Goal: Task Accomplishment & Management: Use online tool/utility

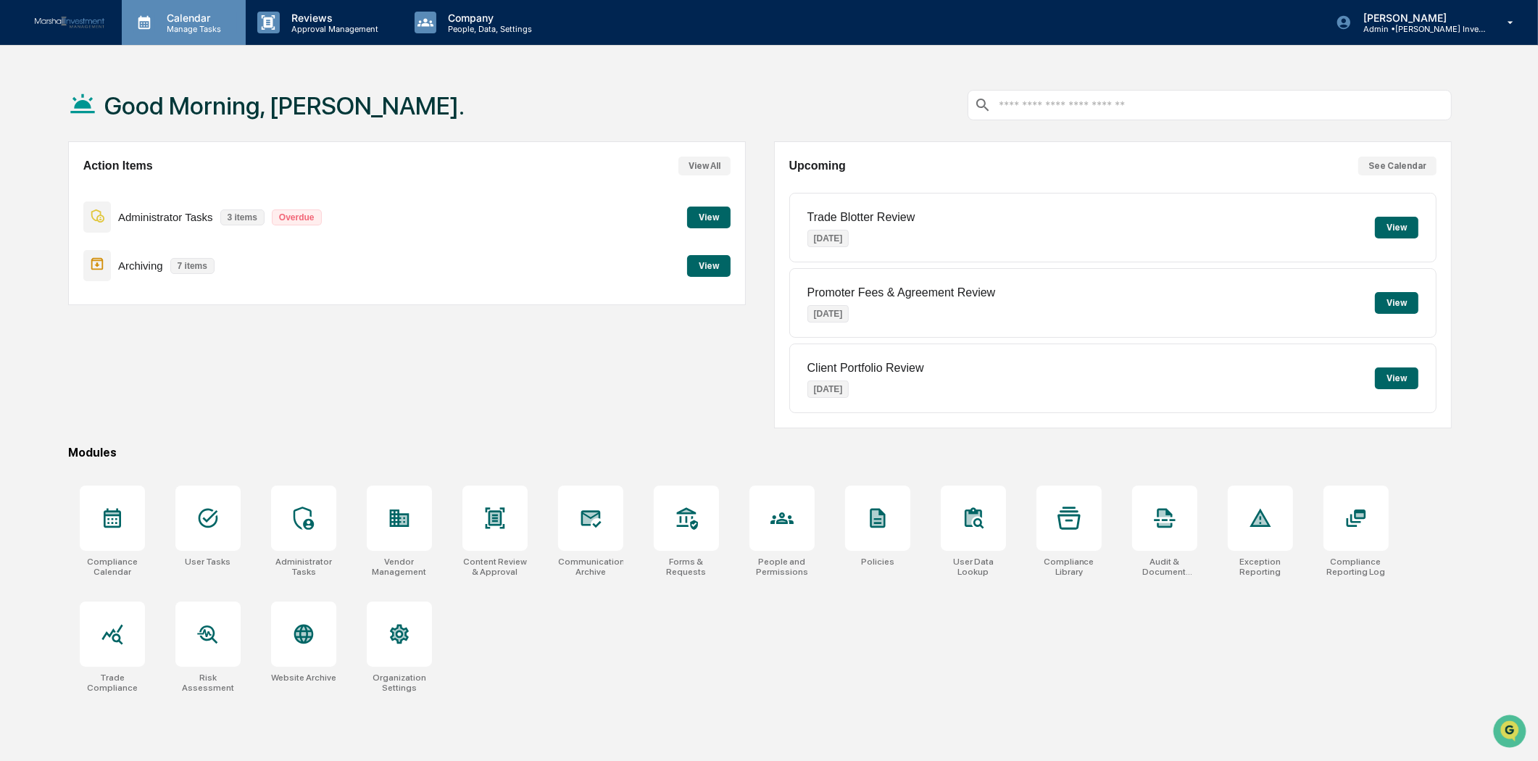
click at [203, 20] on p "Calendar" at bounding box center [191, 18] width 73 height 12
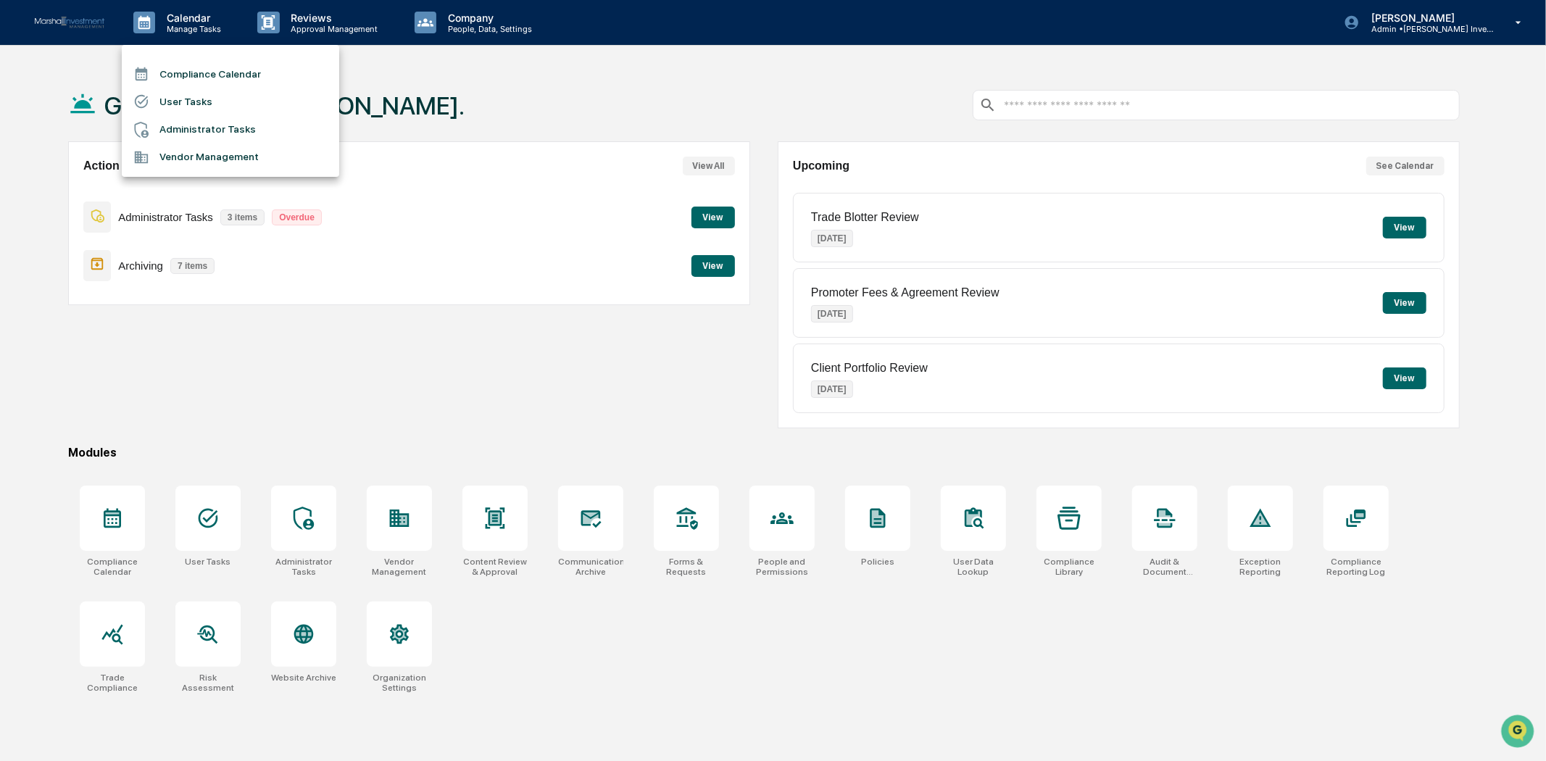
click at [199, 72] on li "Compliance Calendar" at bounding box center [230, 74] width 217 height 28
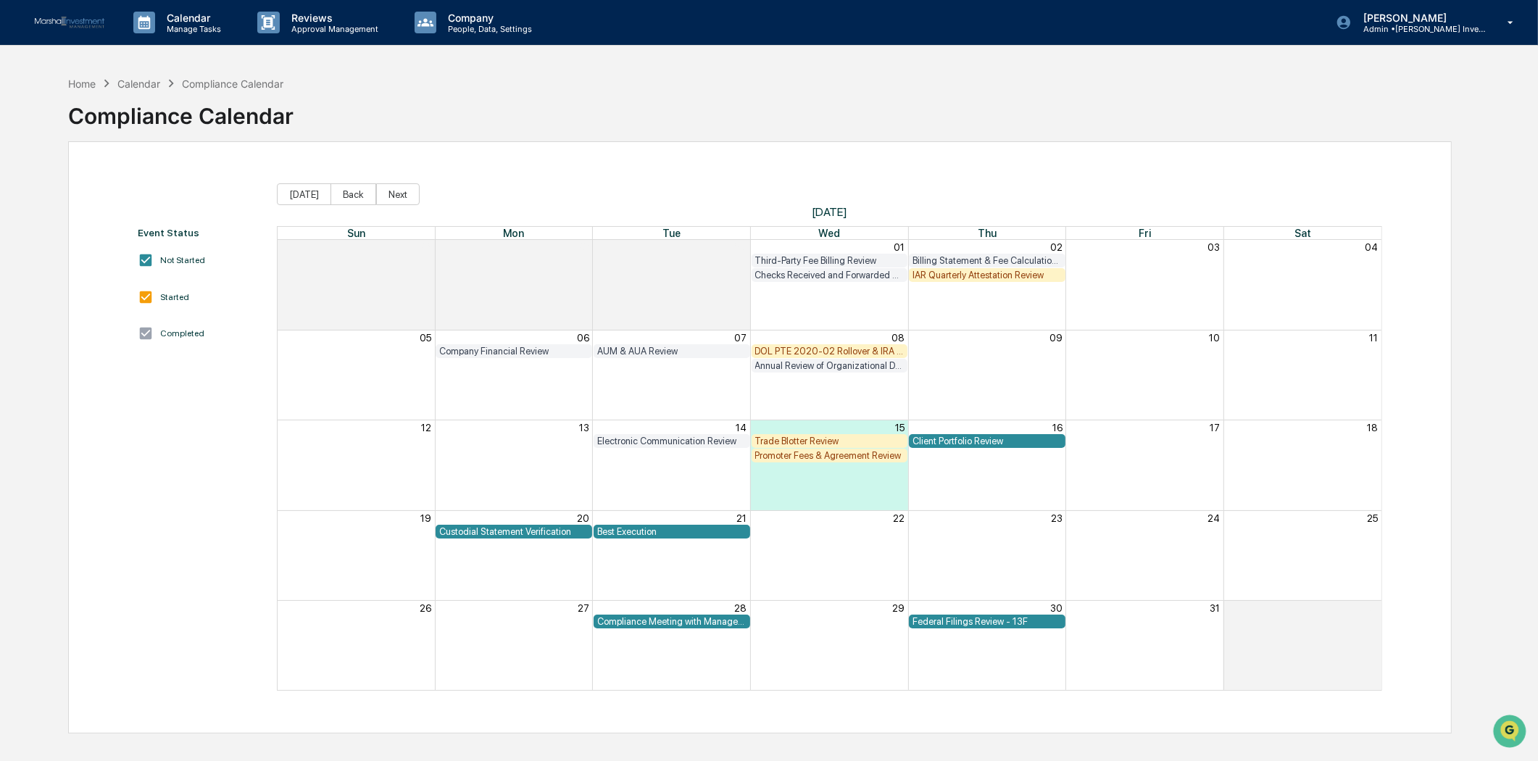
click at [813, 349] on div "DOL PTE 2020-02 Rollover & IRA to IRA Account Review" at bounding box center [829, 351] width 149 height 11
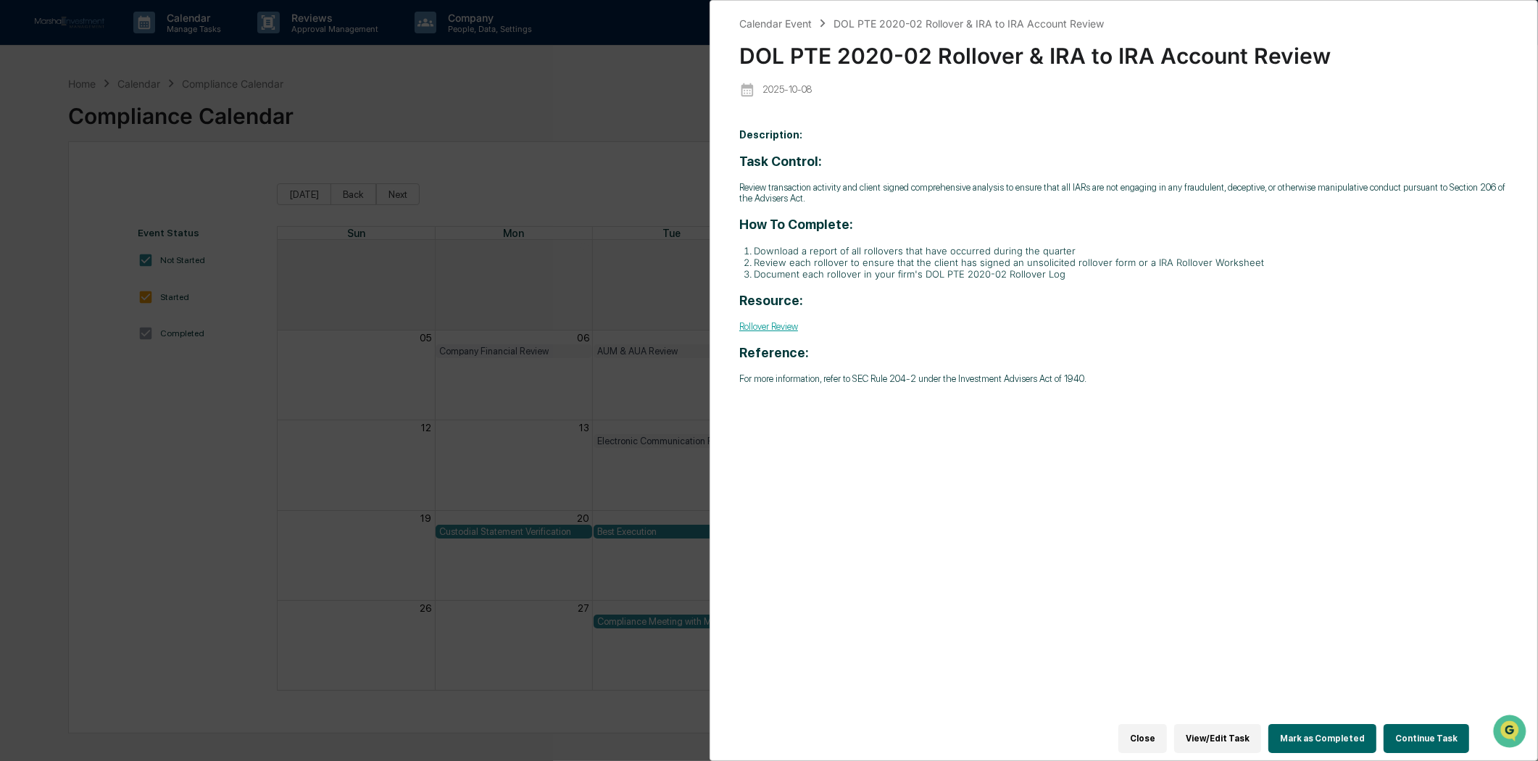
click at [784, 328] on link "Rollover Review" at bounding box center [768, 326] width 59 height 11
click at [1404, 724] on button "Continue Task" at bounding box center [1427, 738] width 86 height 29
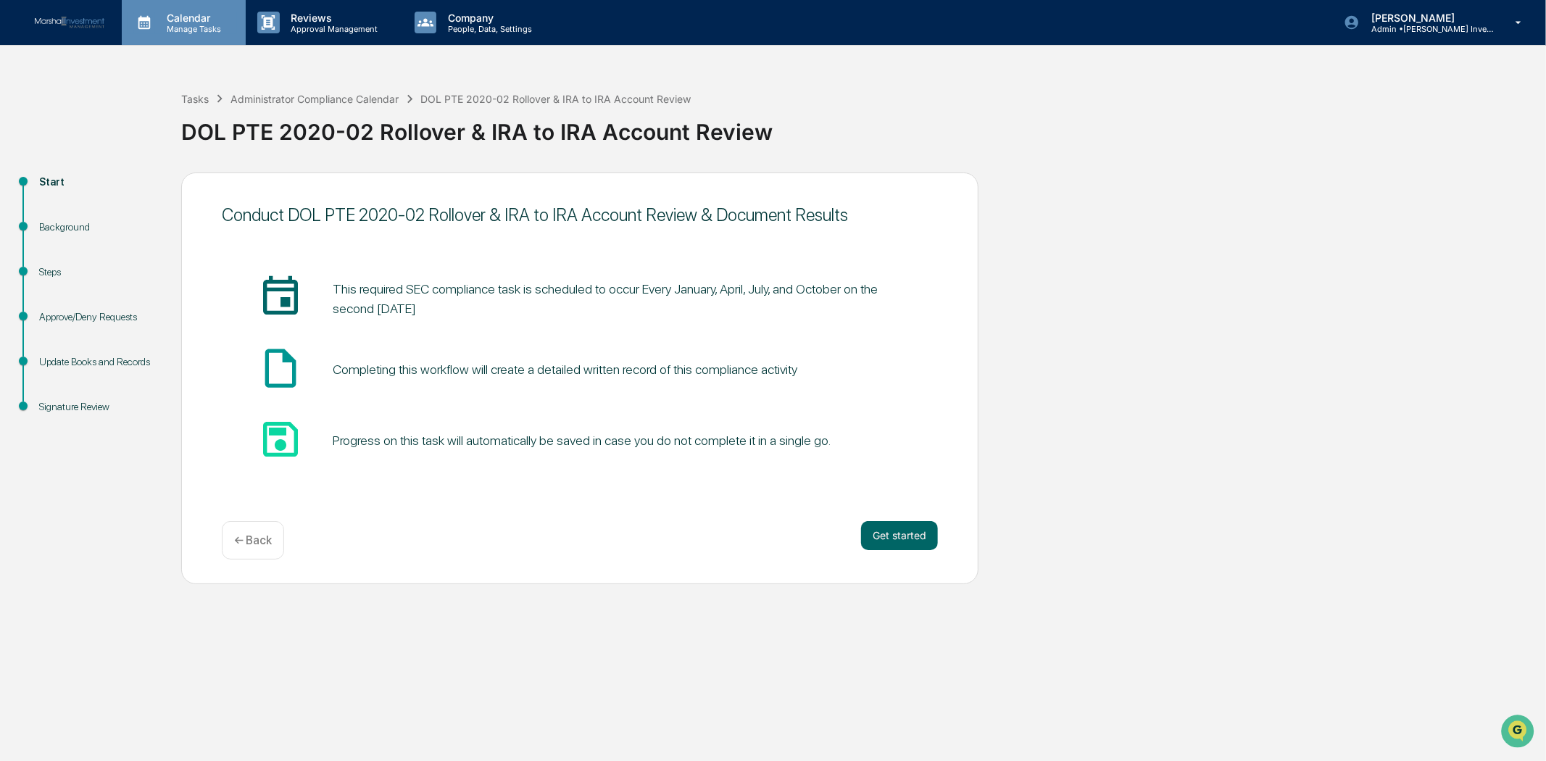
click at [201, 26] on p "Manage Tasks" at bounding box center [191, 29] width 73 height 10
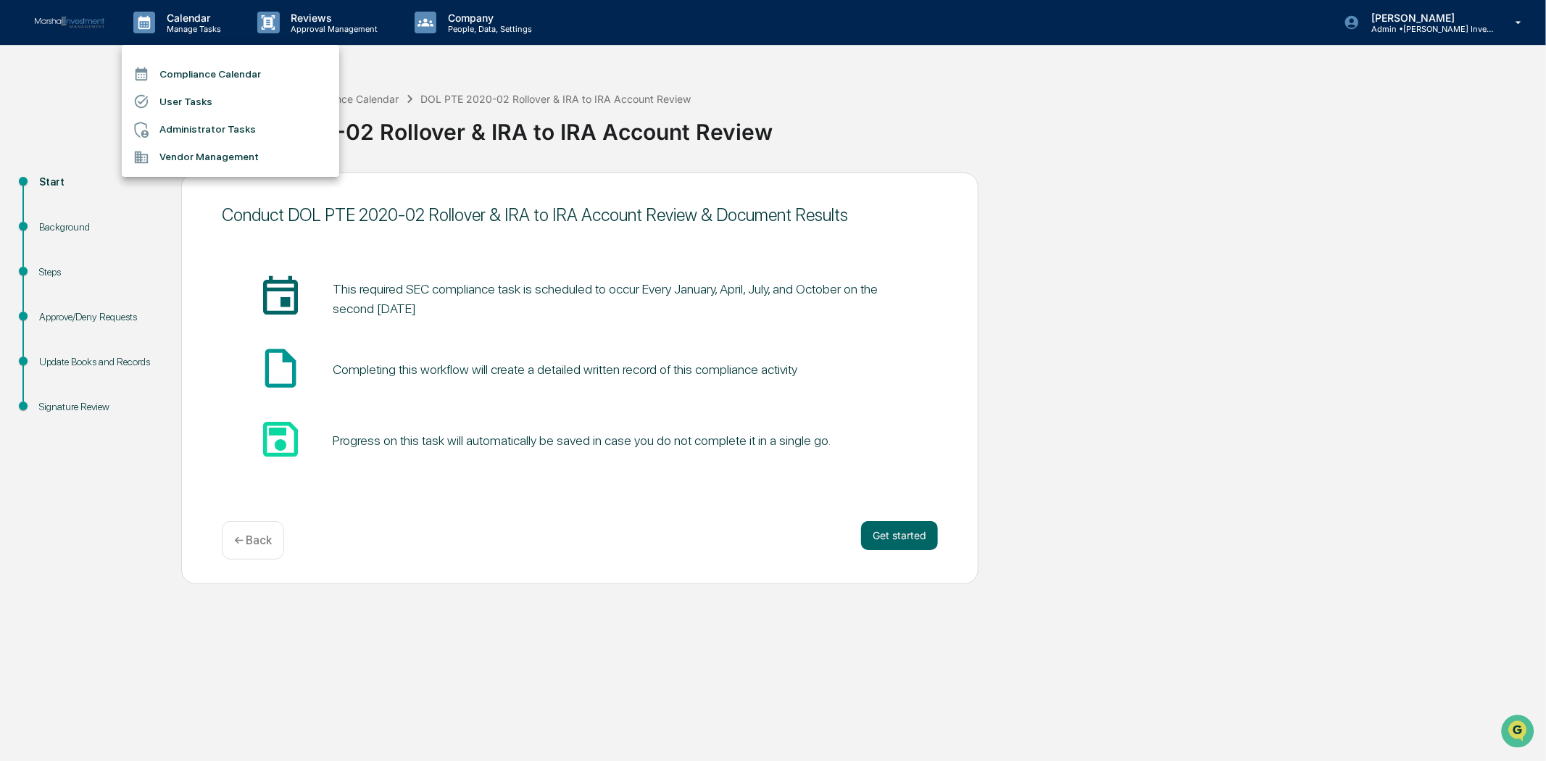
click at [192, 68] on li "Compliance Calendar" at bounding box center [230, 74] width 217 height 28
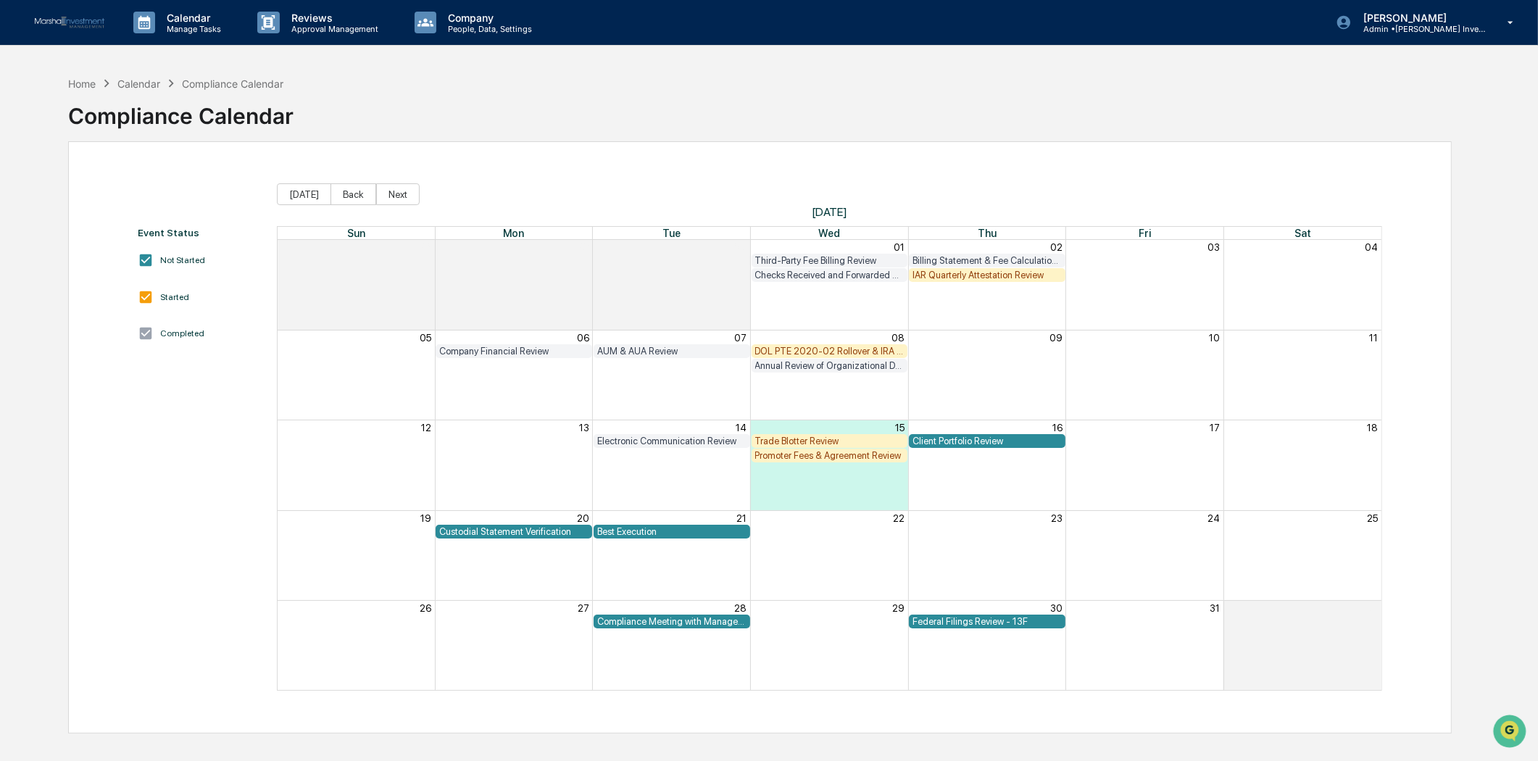
click at [845, 454] on div "Promoter Fees & Agreement Review" at bounding box center [829, 455] width 149 height 11
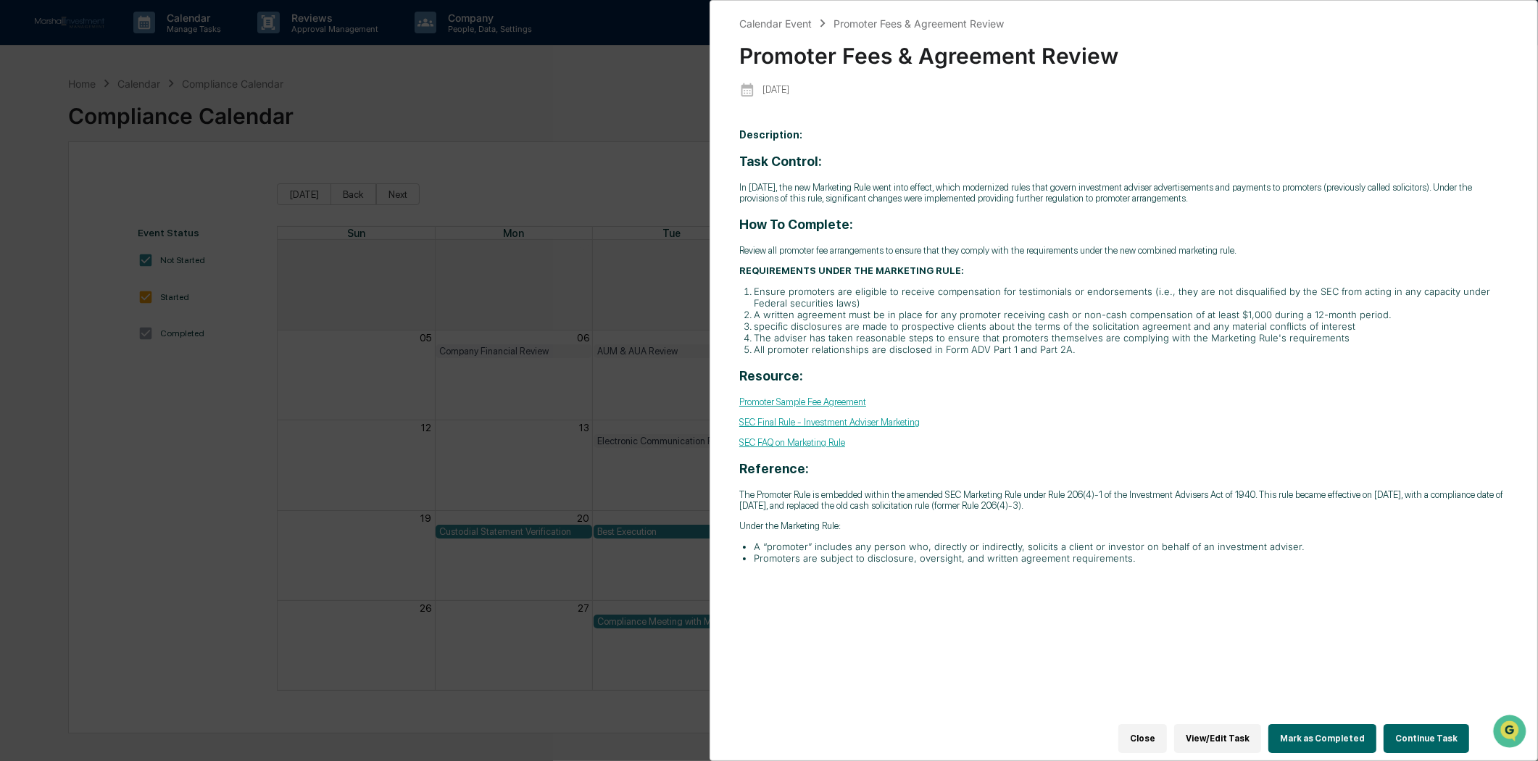
click at [1422, 734] on button "Continue Task" at bounding box center [1427, 738] width 86 height 29
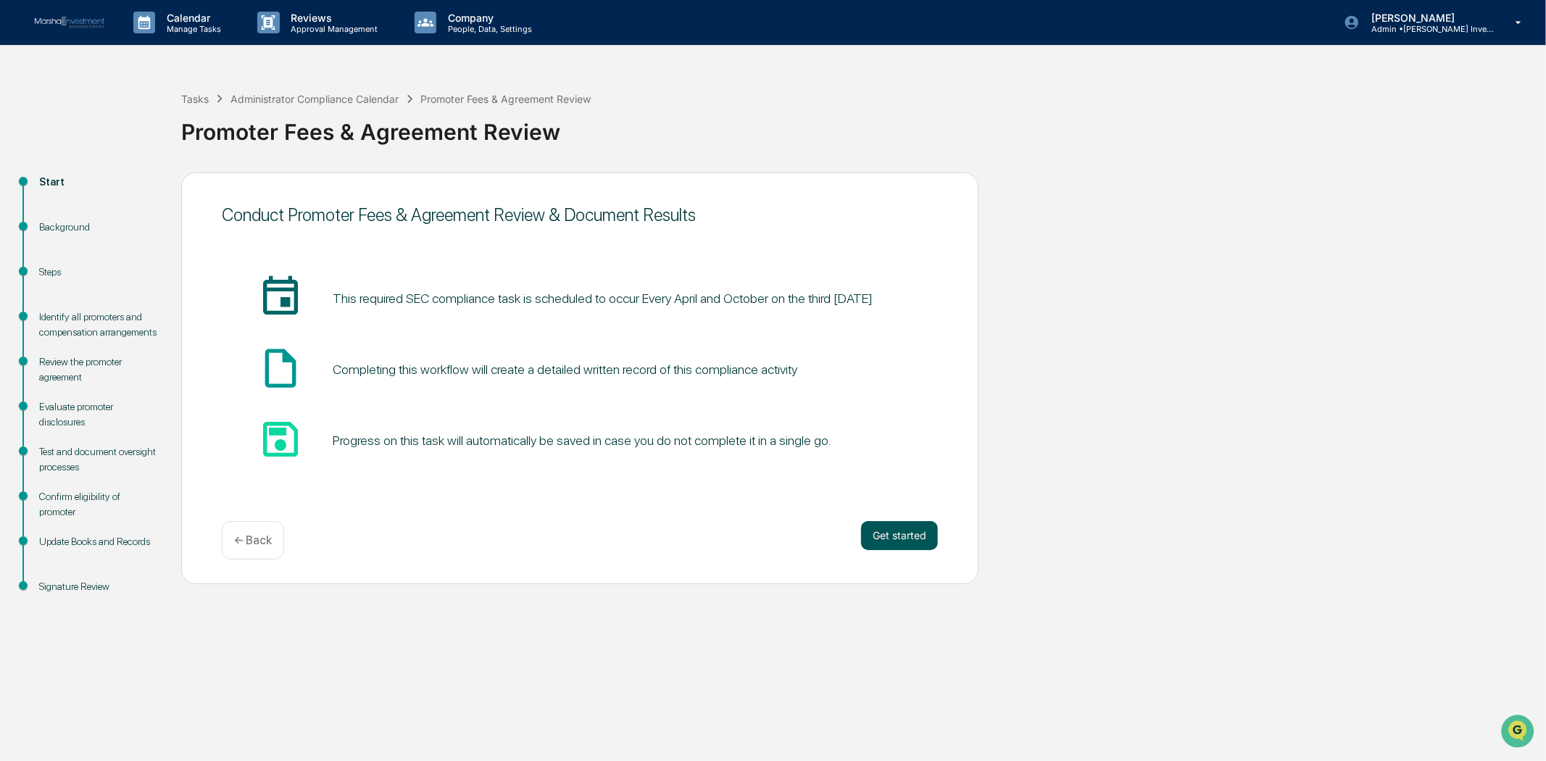
click at [881, 531] on button "Get started" at bounding box center [899, 535] width 77 height 29
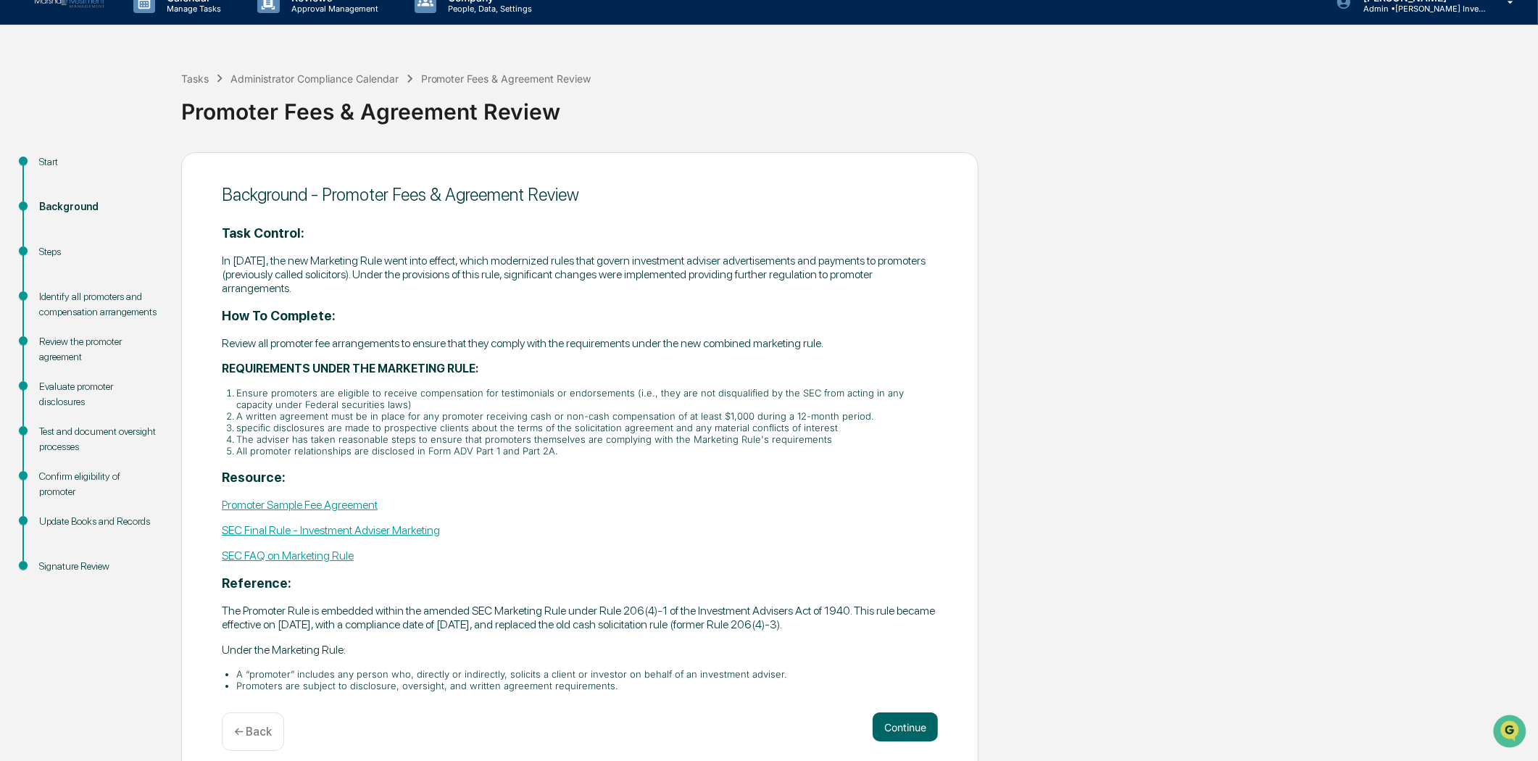
scroll to position [32, 0]
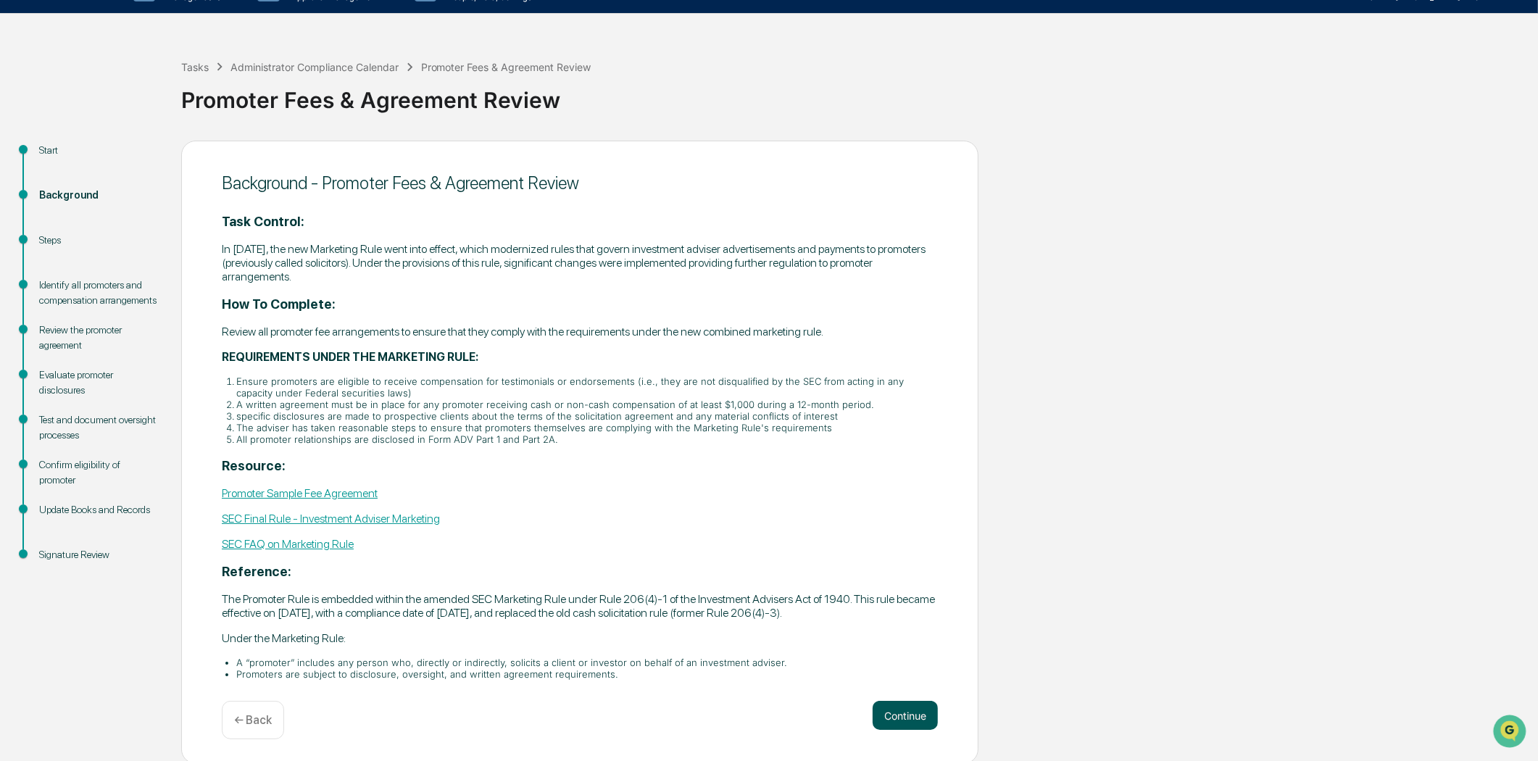
click at [910, 713] on button "Continue" at bounding box center [905, 715] width 65 height 29
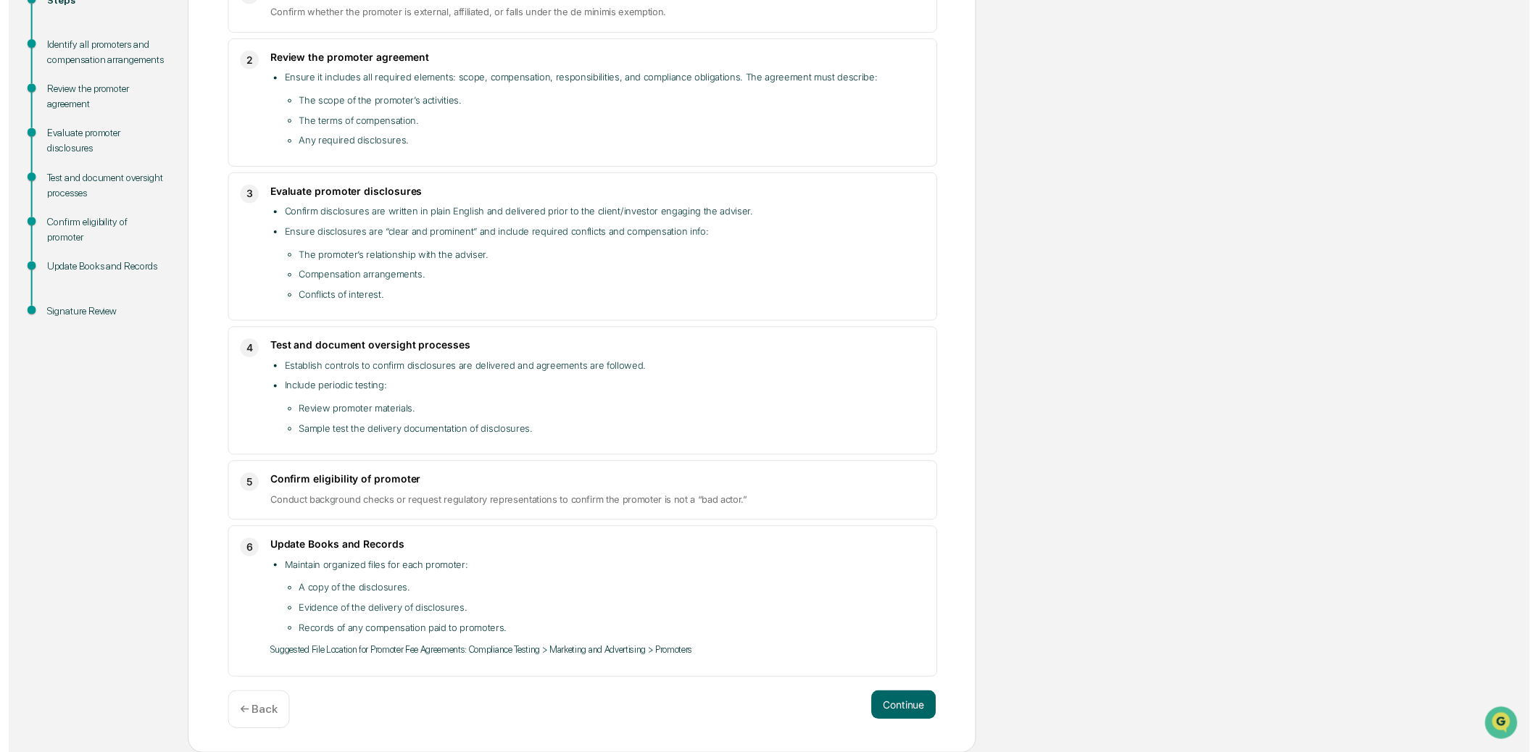
scroll to position [273, 0]
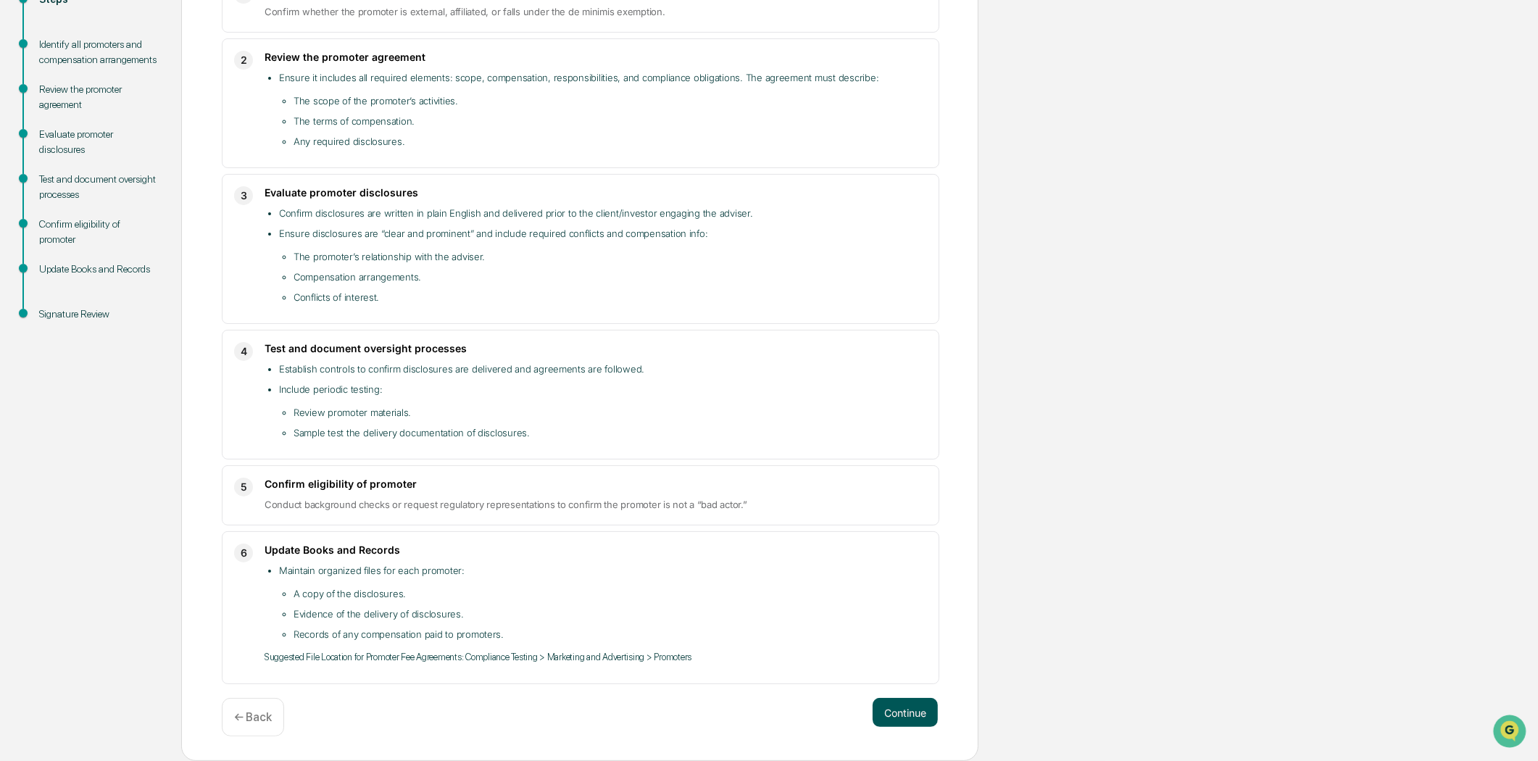
click at [896, 708] on button "Continue" at bounding box center [905, 712] width 65 height 29
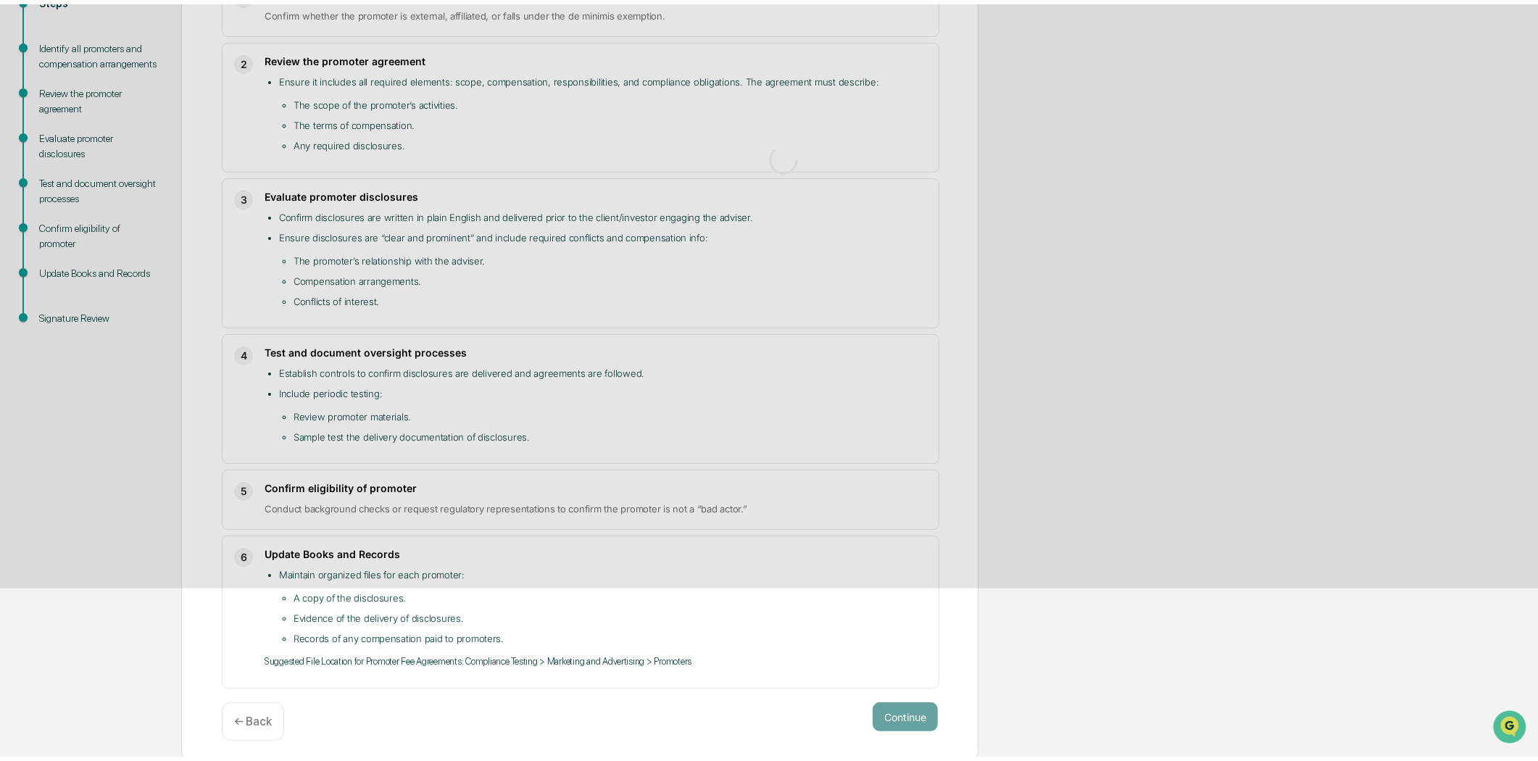
scroll to position [12, 0]
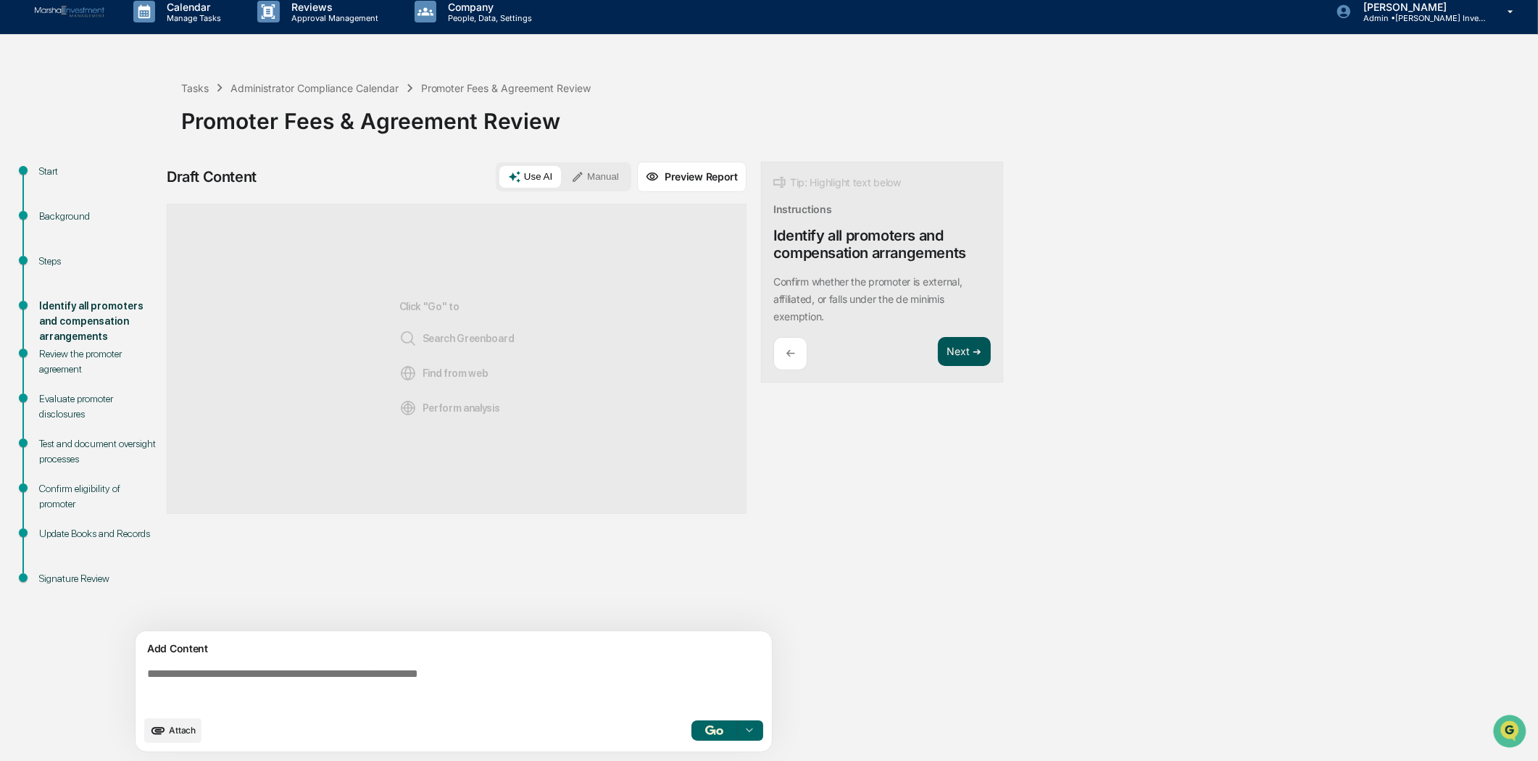
click at [945, 352] on button "Next ➔" at bounding box center [964, 352] width 53 height 30
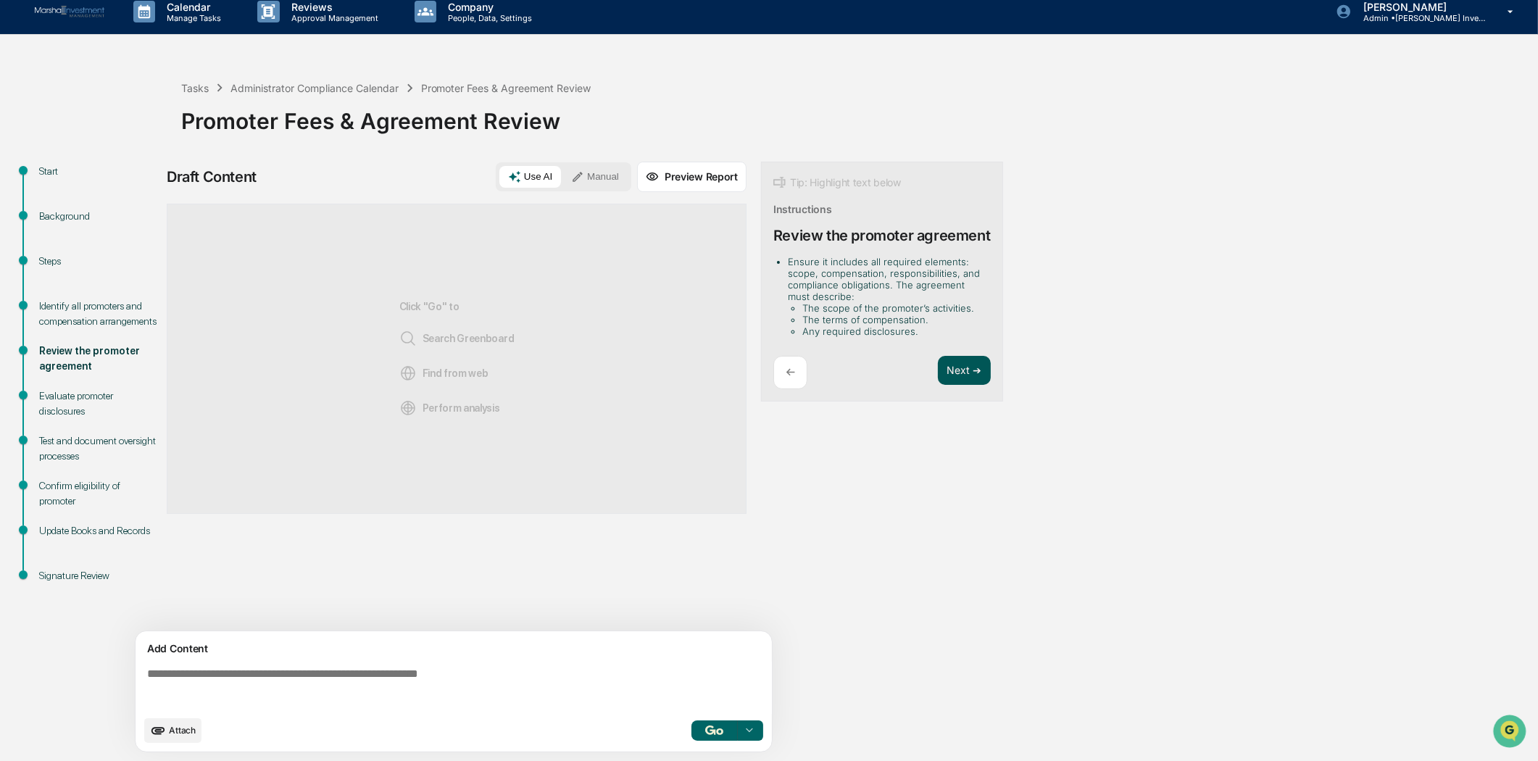
click at [962, 361] on button "Next ➔" at bounding box center [964, 371] width 53 height 30
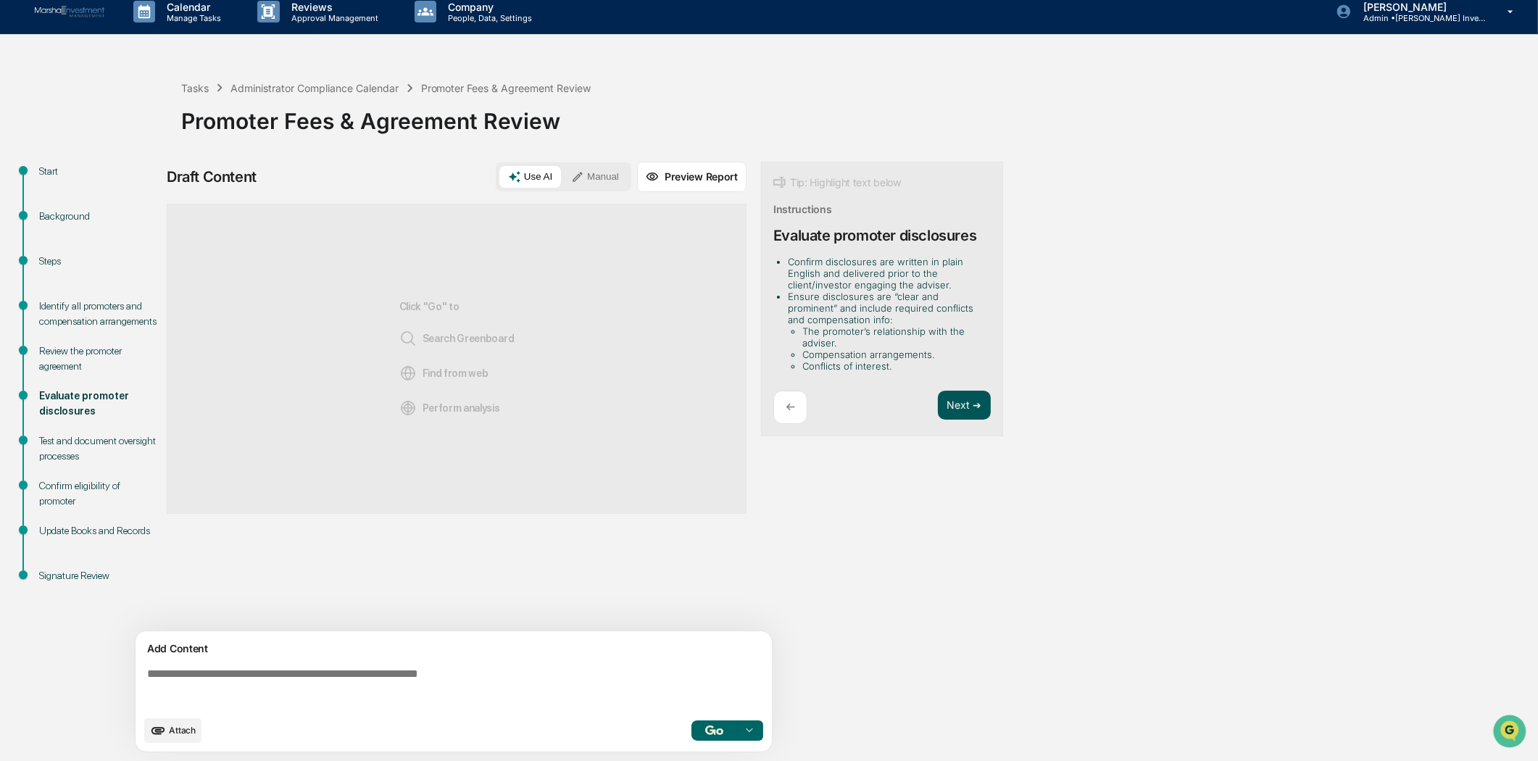
click at [948, 396] on button "Next ➔" at bounding box center [964, 406] width 53 height 30
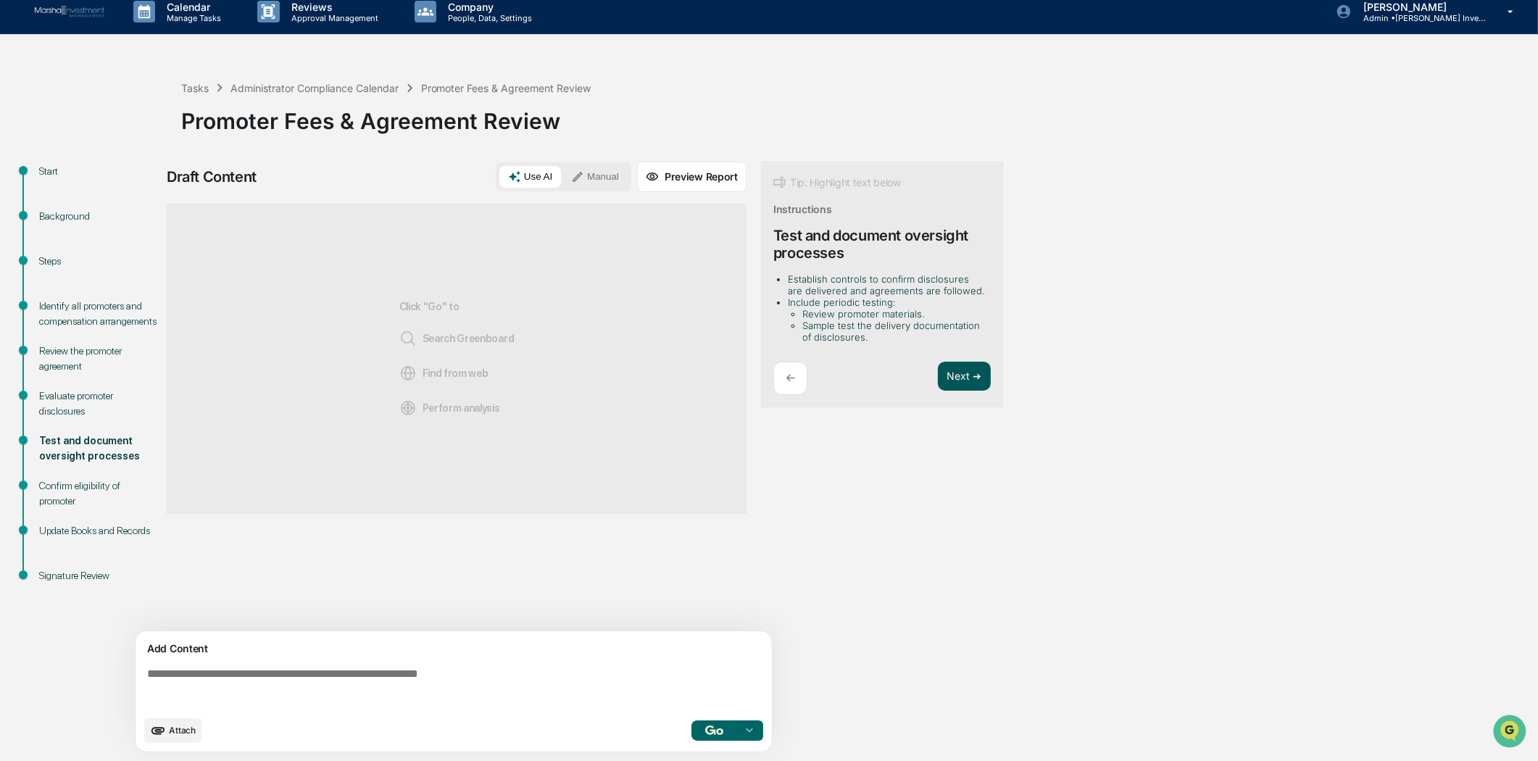
click at [961, 367] on button "Next ➔" at bounding box center [964, 377] width 53 height 30
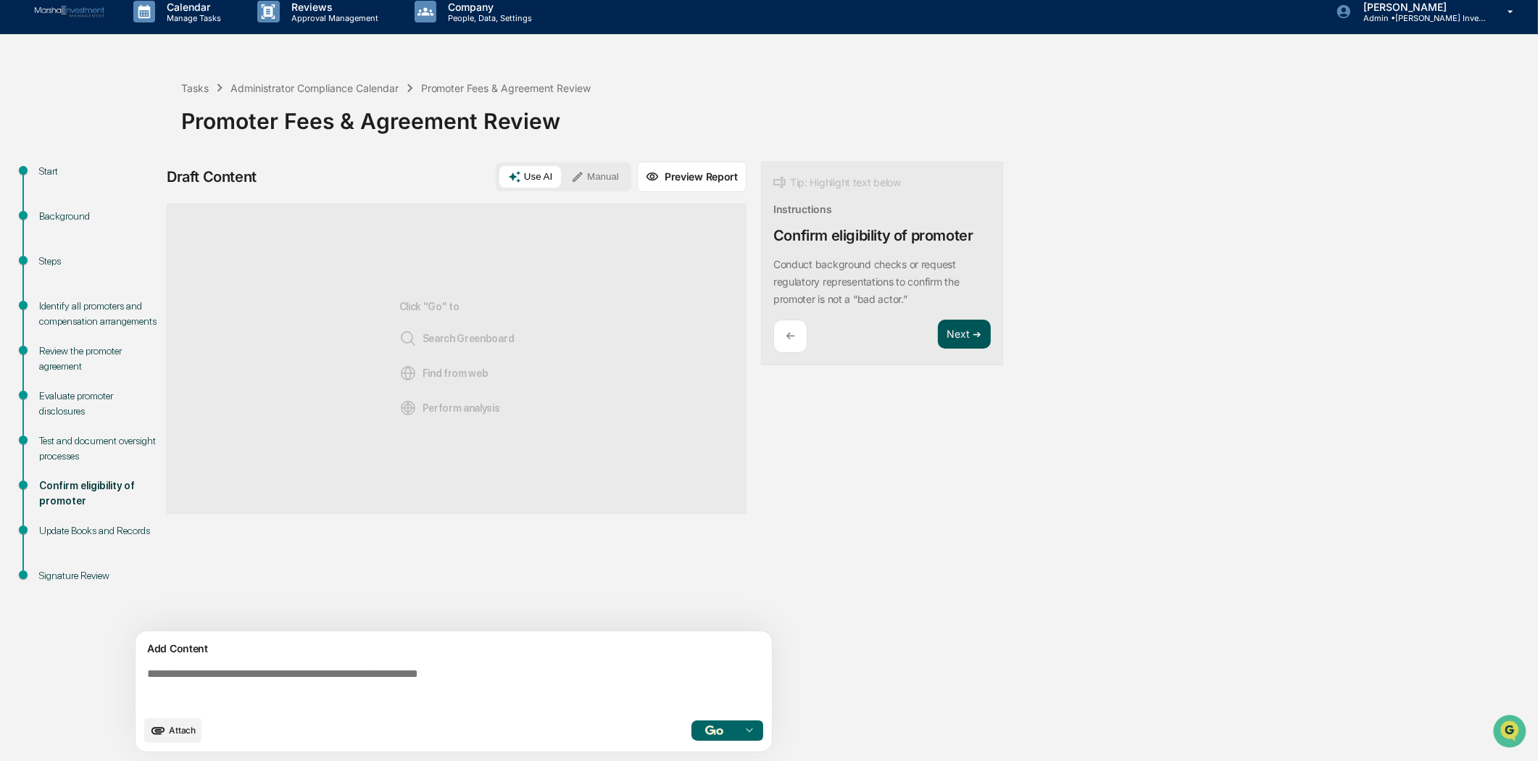
click at [961, 326] on button "Next ➔" at bounding box center [964, 335] width 53 height 30
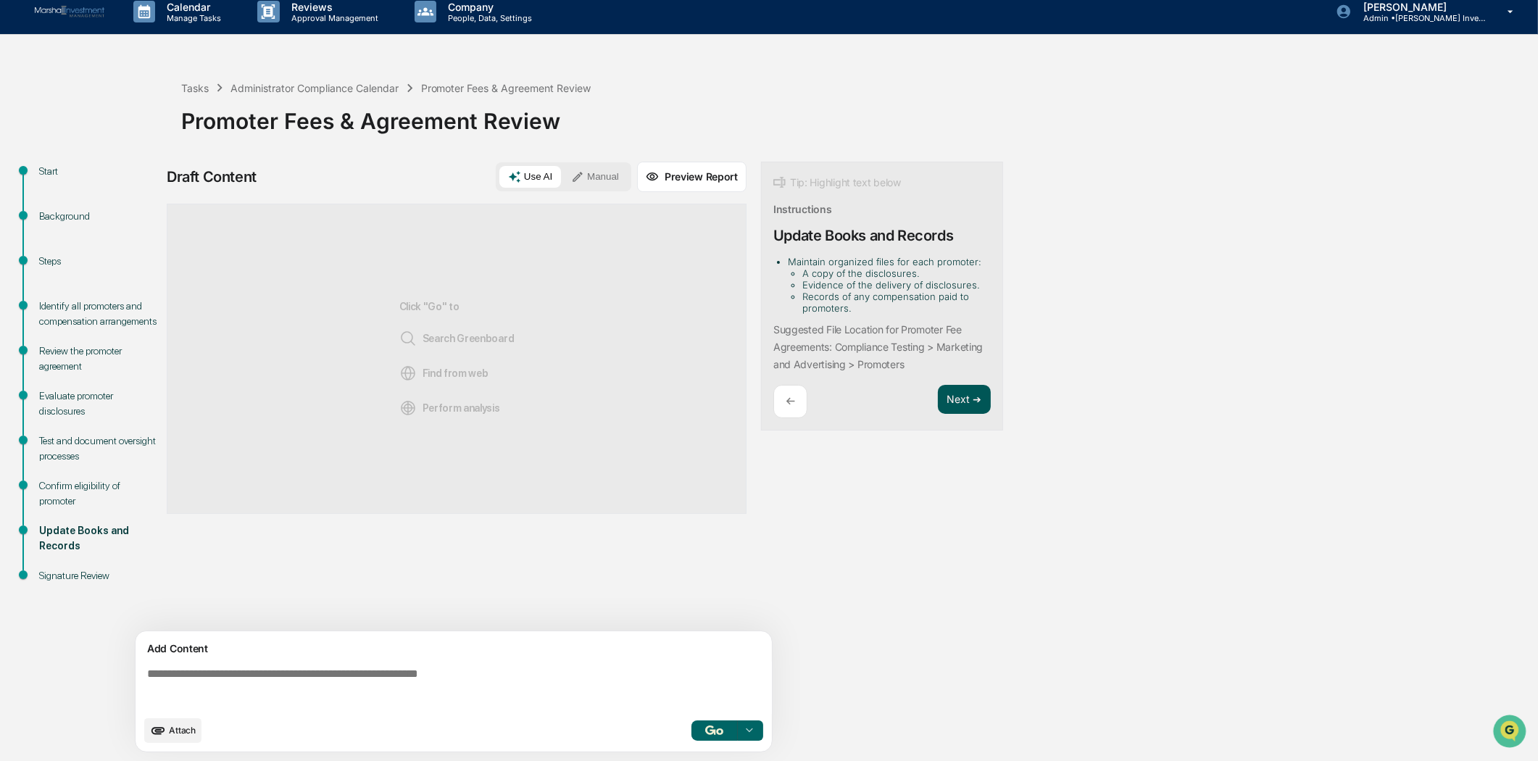
click at [951, 394] on button "Next ➔" at bounding box center [964, 400] width 53 height 30
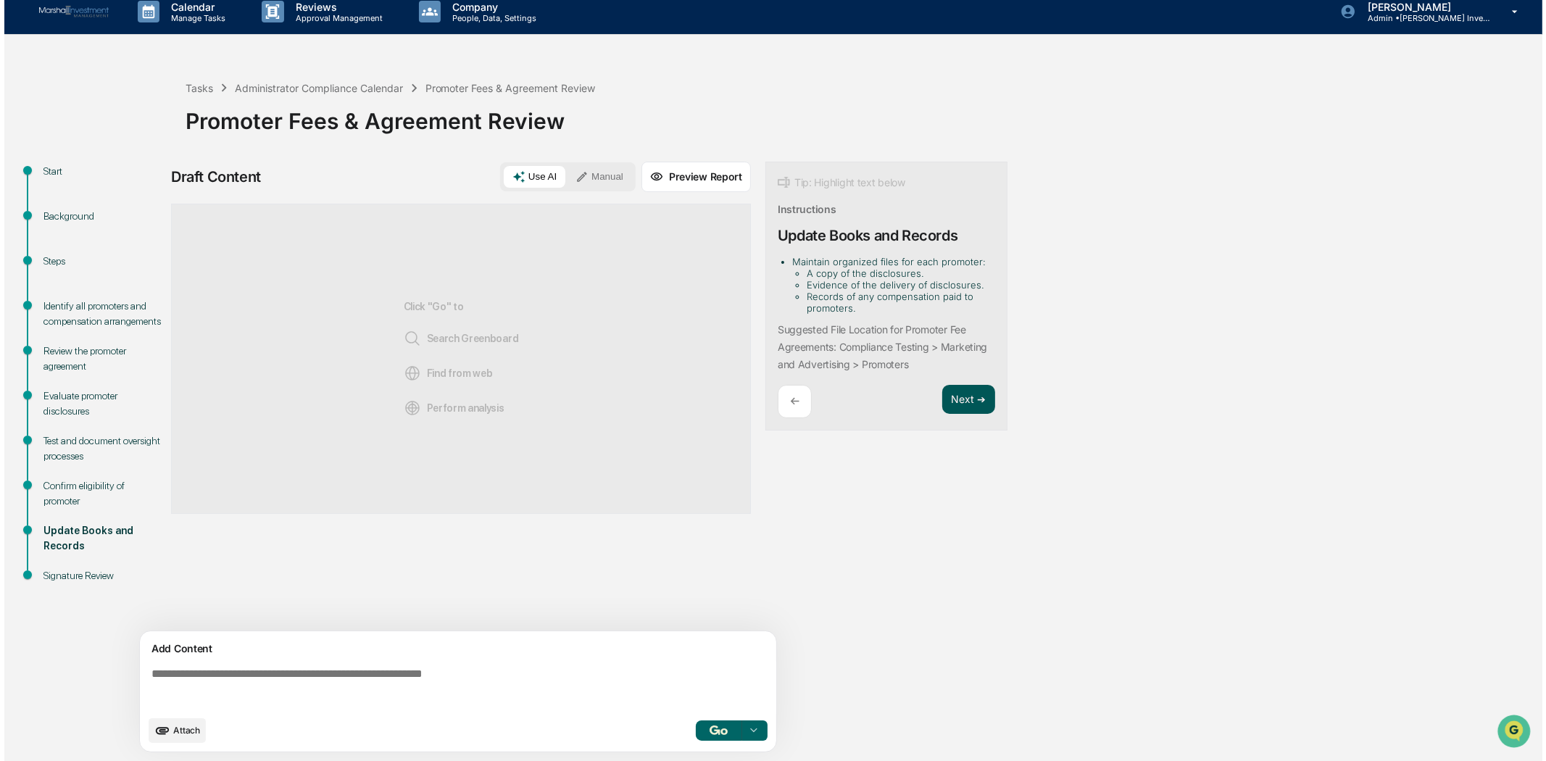
scroll to position [0, 0]
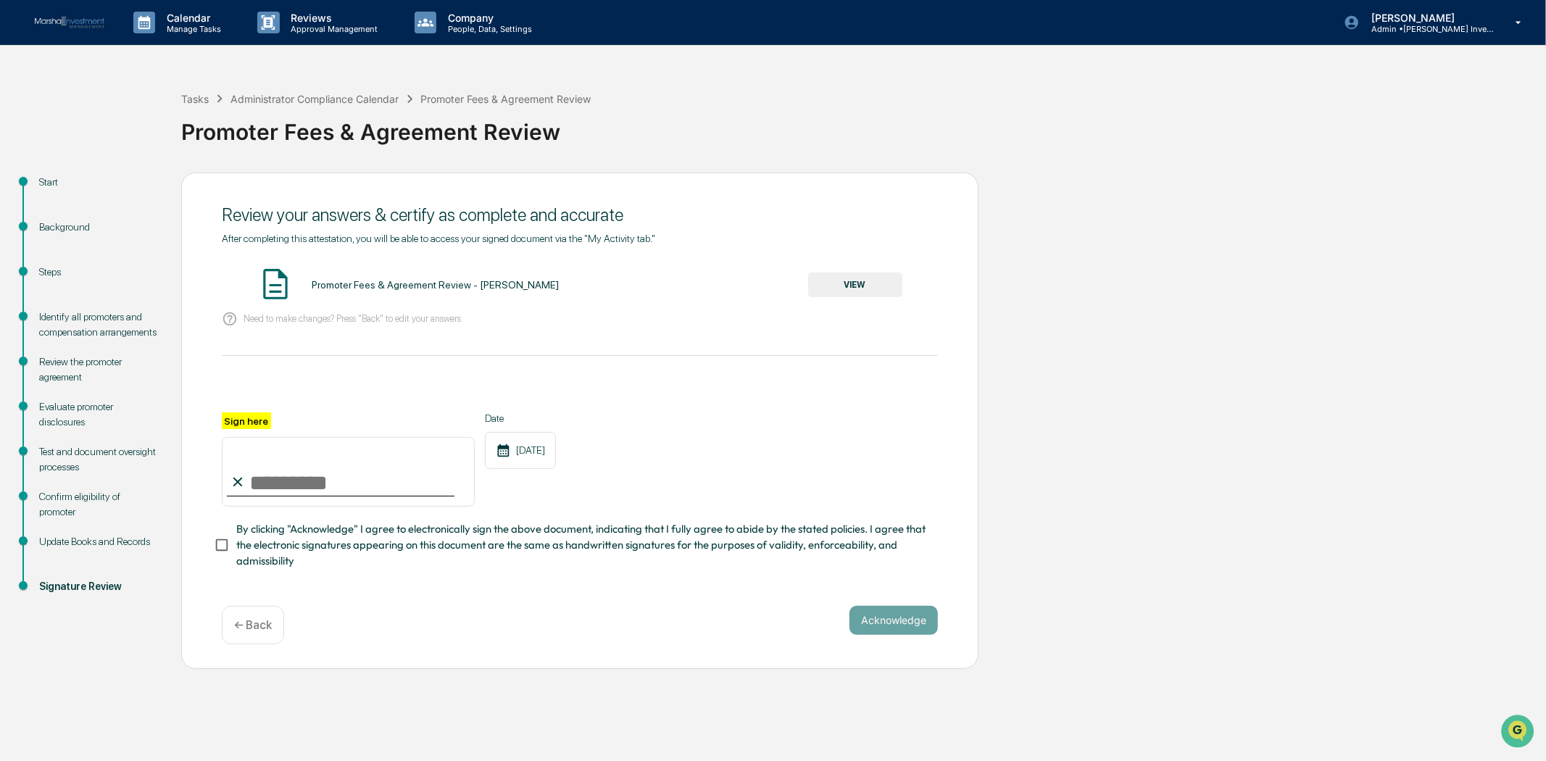
click at [275, 276] on img at bounding box center [275, 284] width 36 height 36
click at [848, 288] on button "VIEW" at bounding box center [855, 285] width 94 height 25
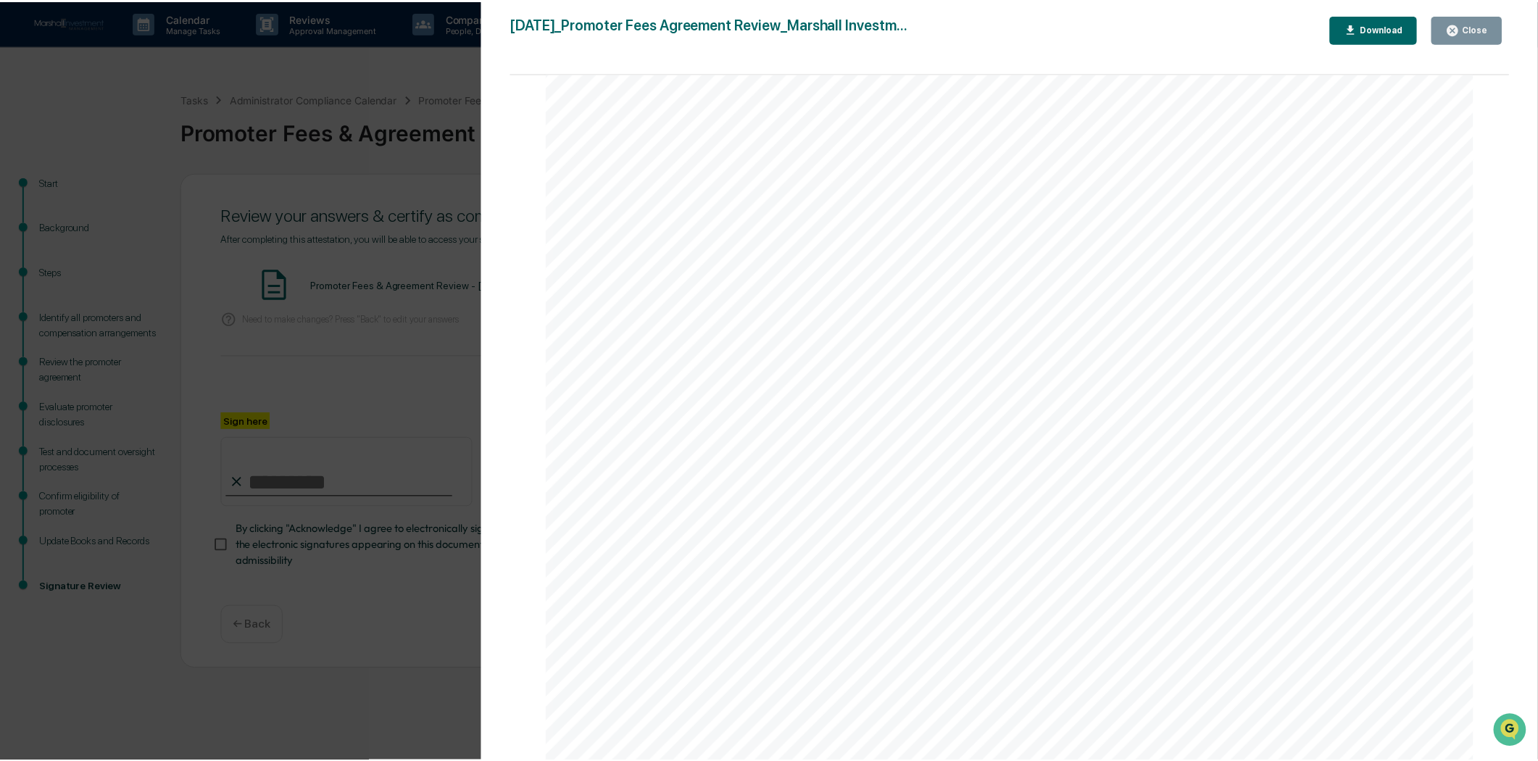
scroll to position [644, 0]
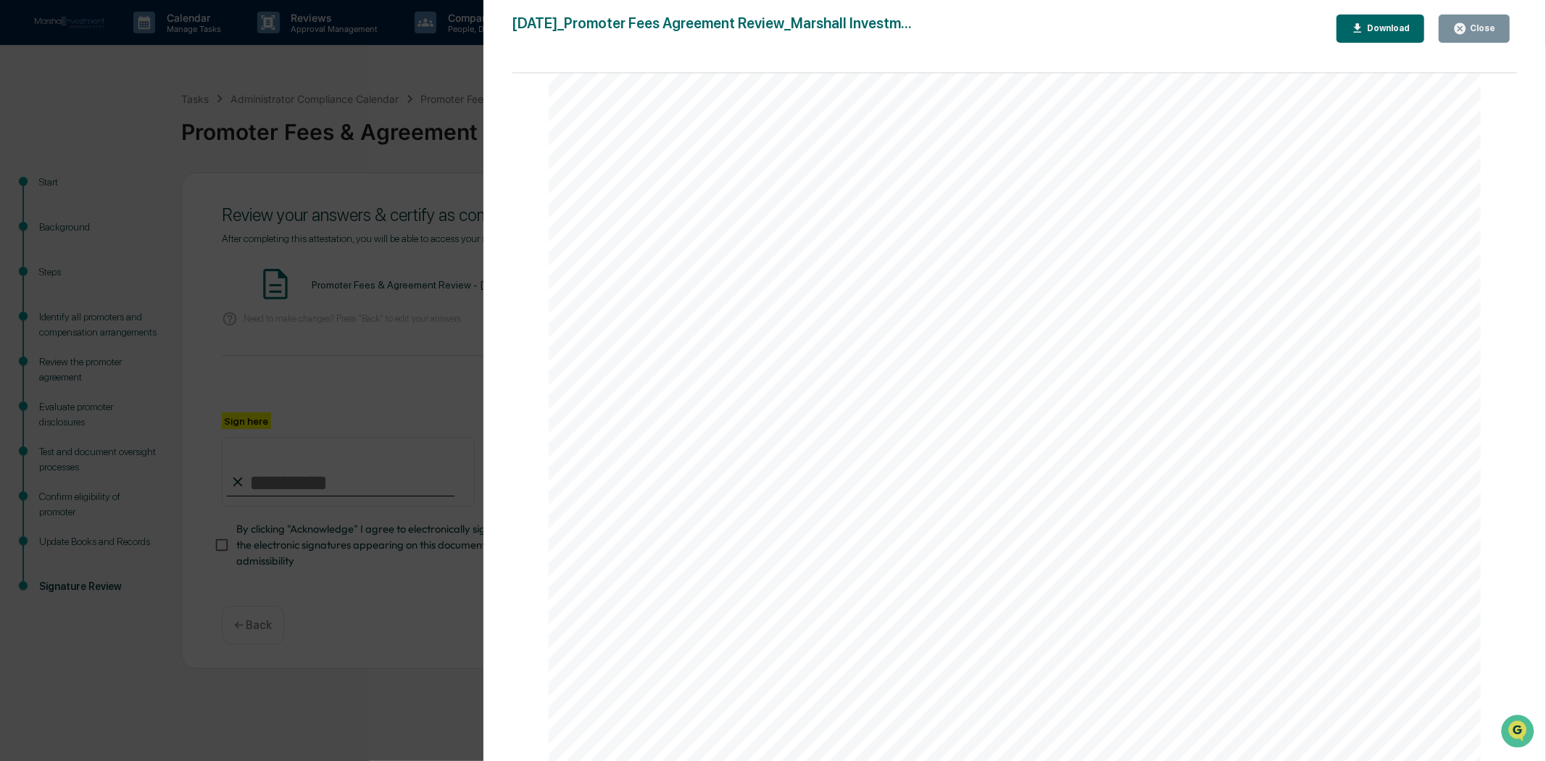
click at [1475, 33] on div "Close" at bounding box center [1474, 29] width 42 height 14
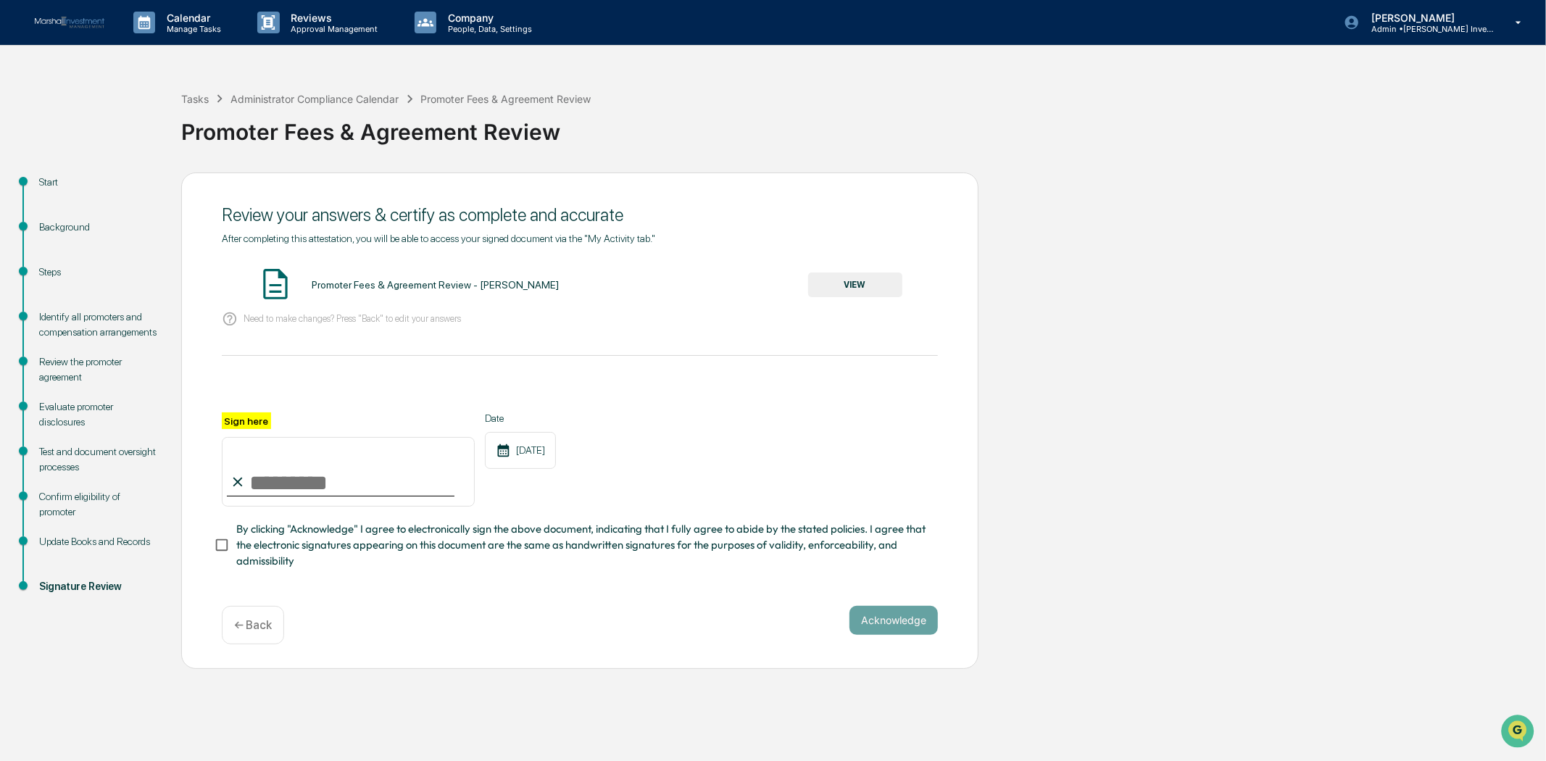
click at [399, 486] on input "Sign here" at bounding box center [348, 472] width 253 height 70
type input "**********"
click at [872, 626] on button "Acknowledge" at bounding box center [894, 620] width 88 height 29
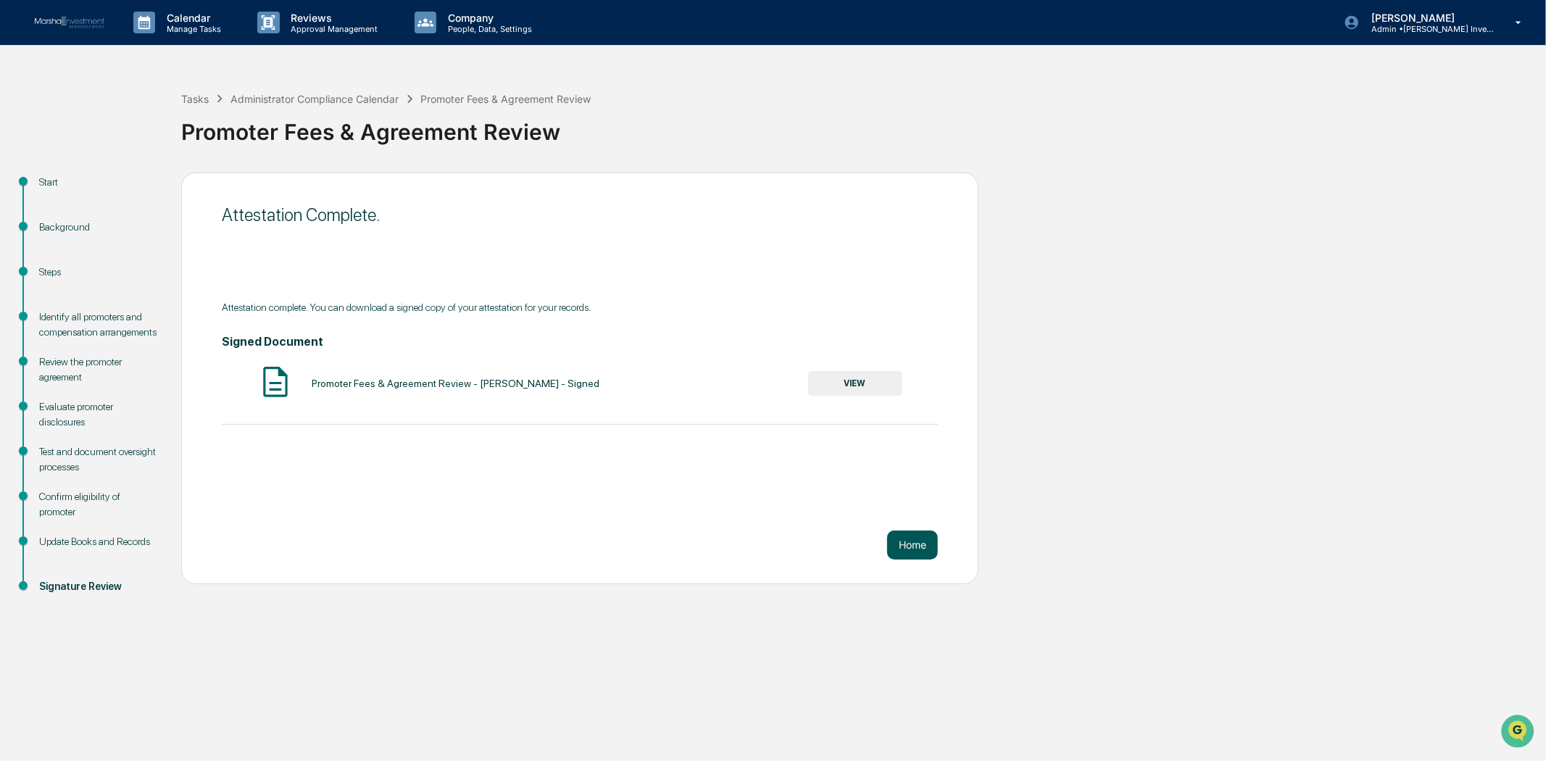
click at [912, 554] on button "Home" at bounding box center [912, 545] width 51 height 29
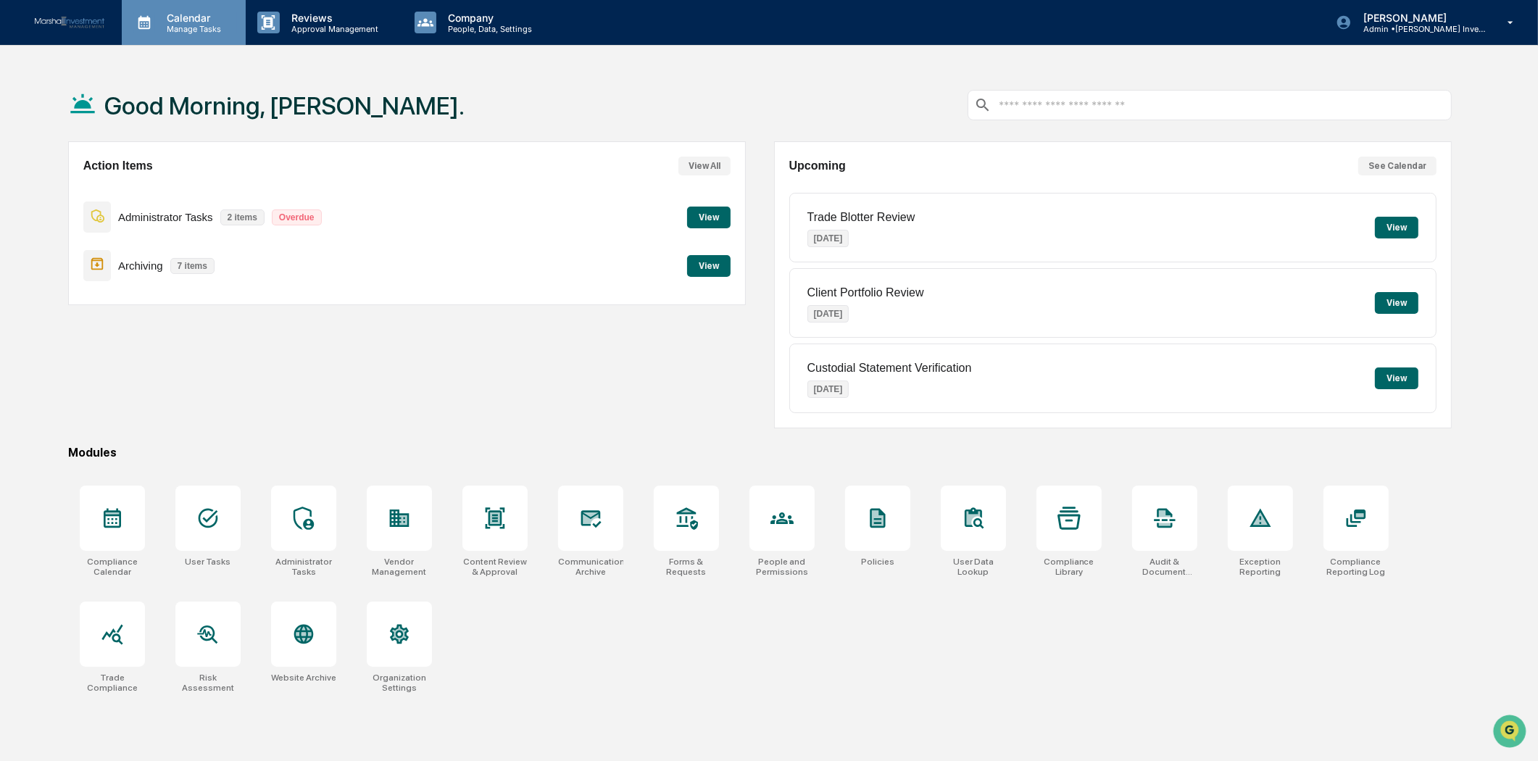
click at [181, 26] on p "Manage Tasks" at bounding box center [191, 29] width 73 height 10
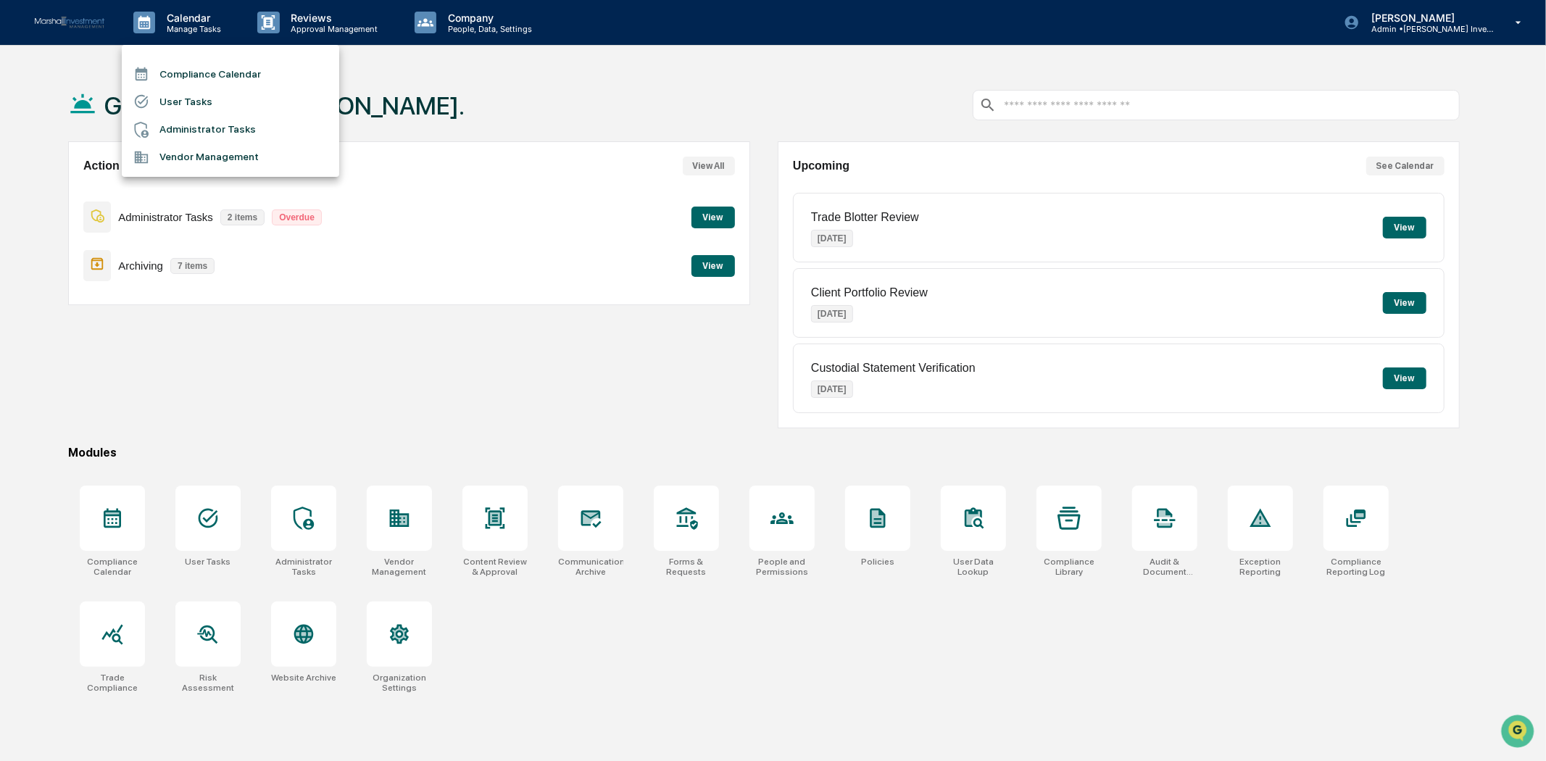
click at [182, 63] on li "Compliance Calendar" at bounding box center [230, 74] width 217 height 28
